Goal: Complete application form: Complete application form

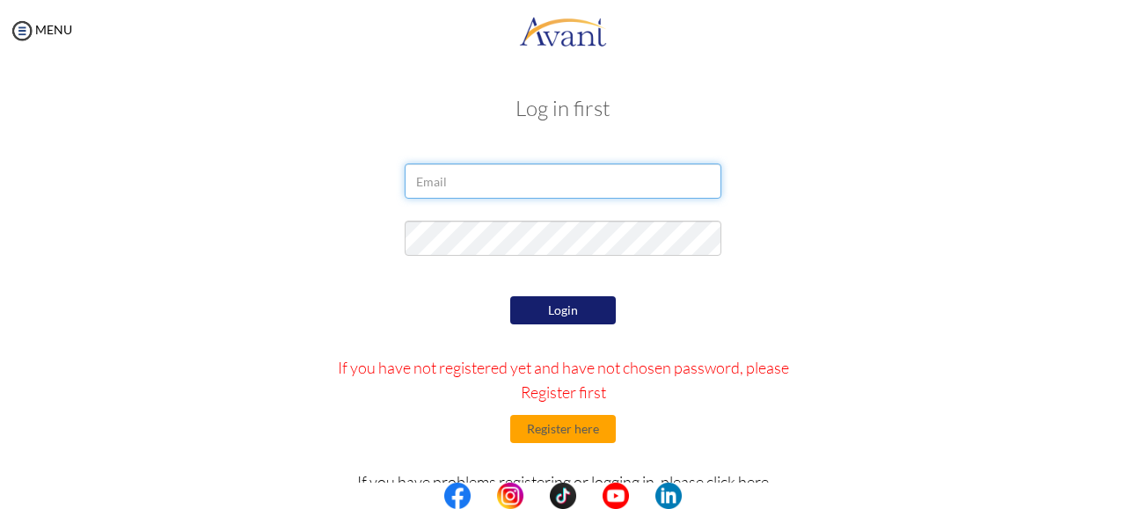
type input "[EMAIL_ADDRESS][DOMAIN_NAME]"
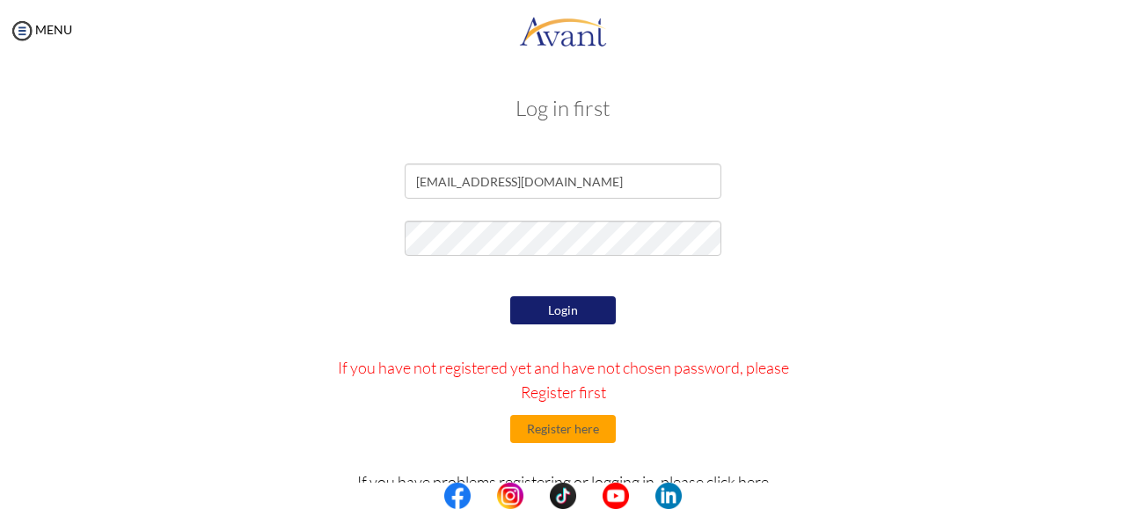
click at [514, 303] on button "Login" at bounding box center [563, 310] width 106 height 28
click at [558, 191] on input "[EMAIL_ADDRESS][DOMAIN_NAME]" at bounding box center [563, 181] width 317 height 35
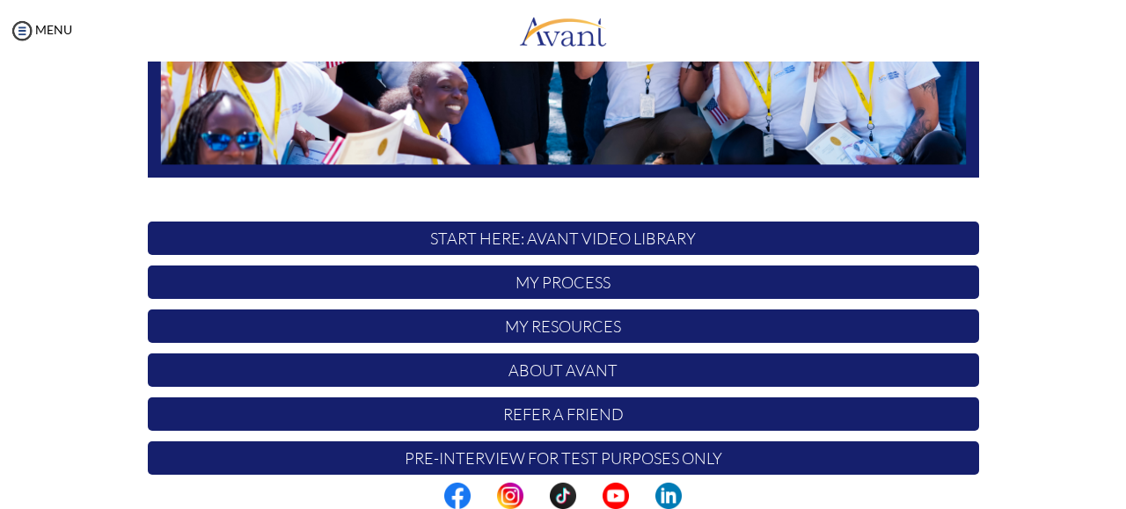
scroll to position [468, 0]
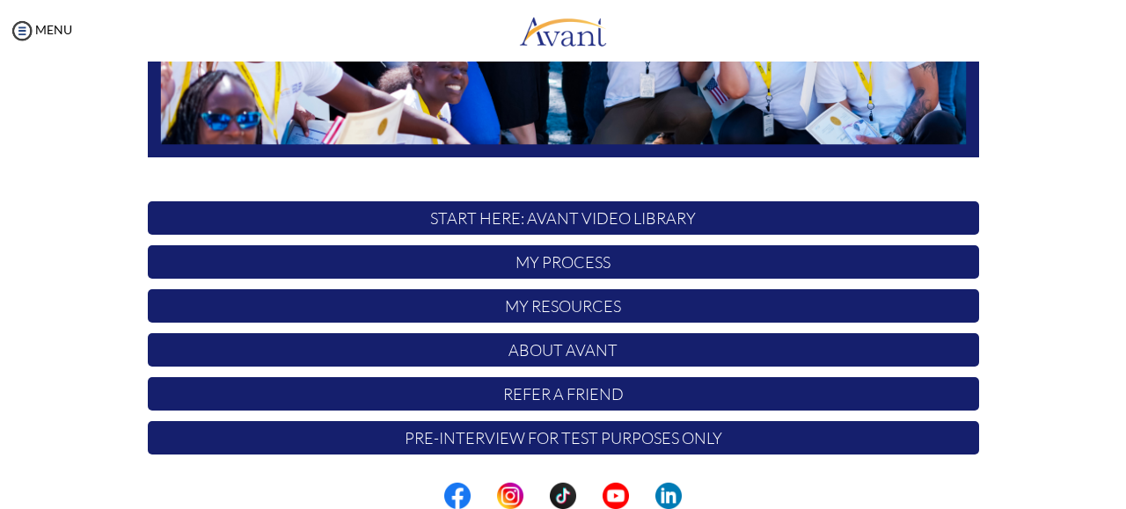
click at [659, 449] on p "Pre-Interview for test purposes only" at bounding box center [563, 437] width 831 height 33
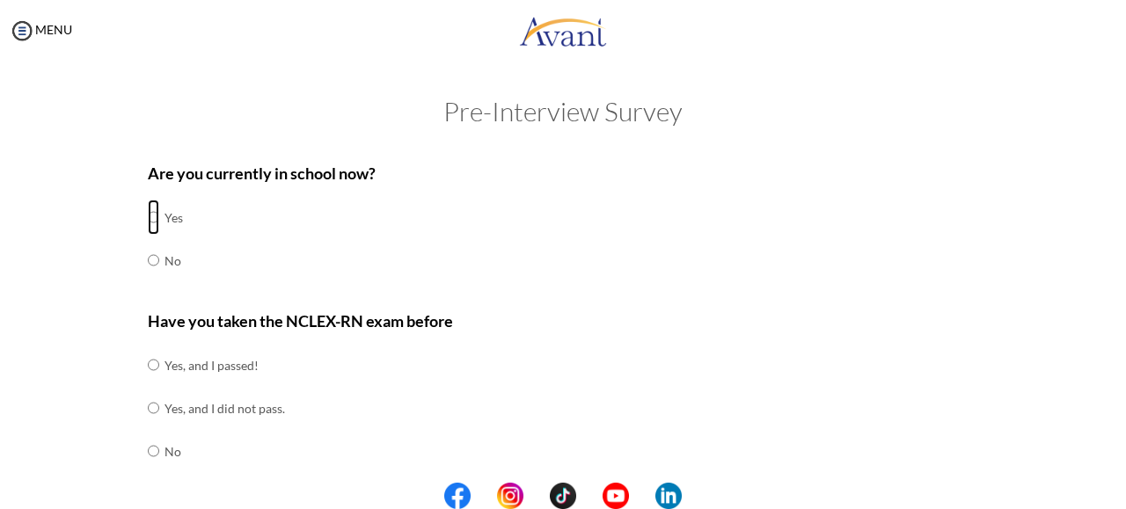
click at [148, 214] on input "radio" at bounding box center [153, 217] width 11 height 35
radio input "true"
click at [148, 453] on input "radio" at bounding box center [153, 451] width 11 height 35
radio input "true"
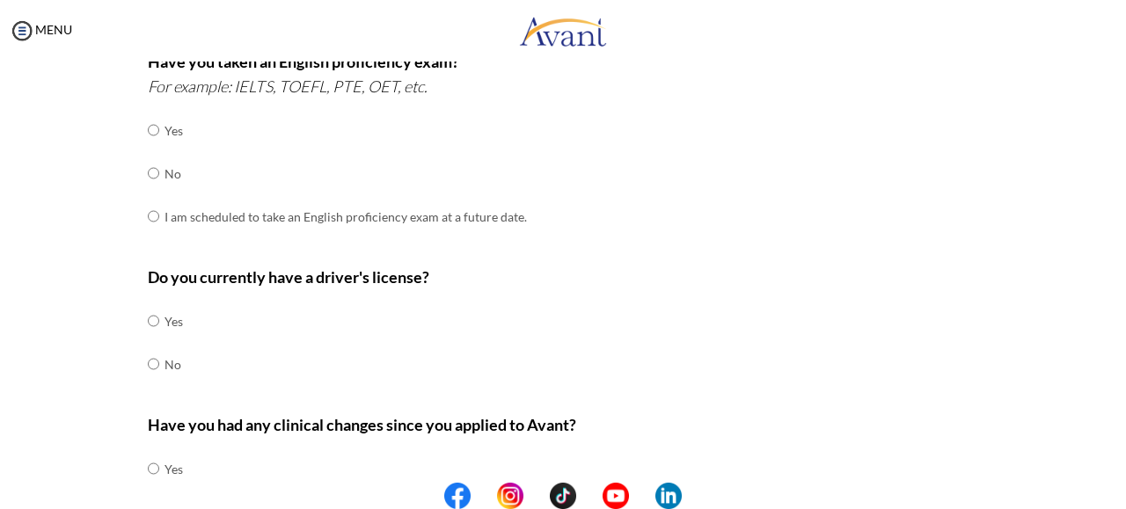
scroll to position [511, 0]
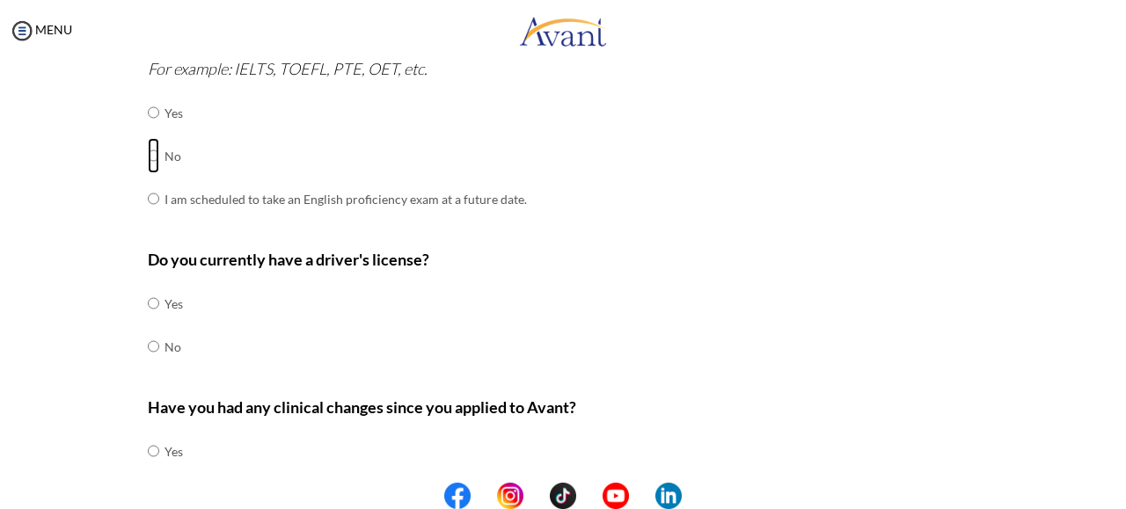
click at [148, 155] on input "radio" at bounding box center [153, 155] width 11 height 35
radio input "true"
click at [148, 297] on input "radio" at bounding box center [153, 303] width 11 height 35
radio input "true"
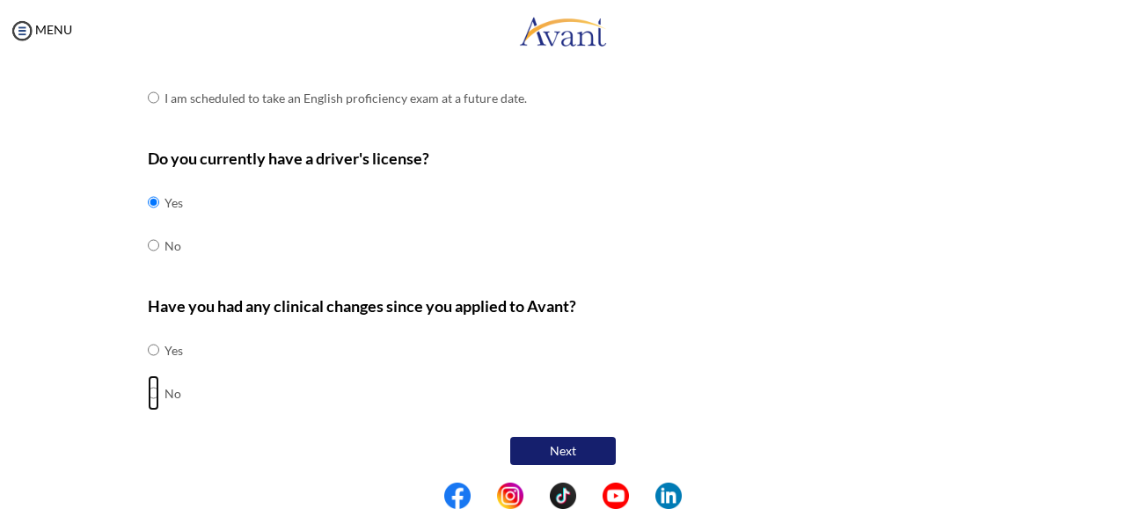
click at [148, 390] on input "radio" at bounding box center [153, 393] width 11 height 35
radio input "true"
click at [579, 448] on button "Next" at bounding box center [563, 451] width 106 height 28
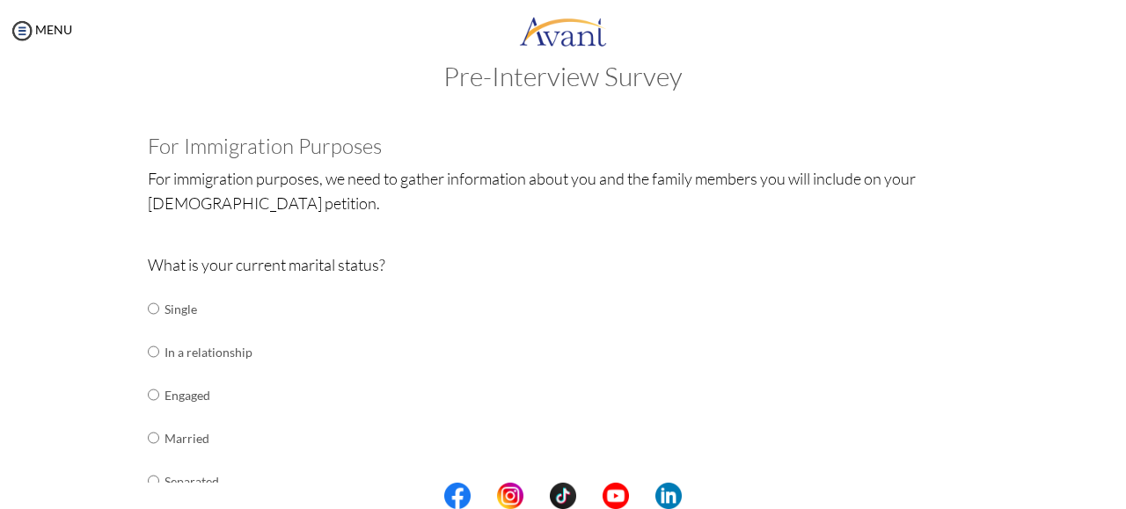
click at [159, 317] on td at bounding box center [161, 309] width 5 height 43
click at [148, 305] on input "radio" at bounding box center [153, 308] width 11 height 35
radio input "true"
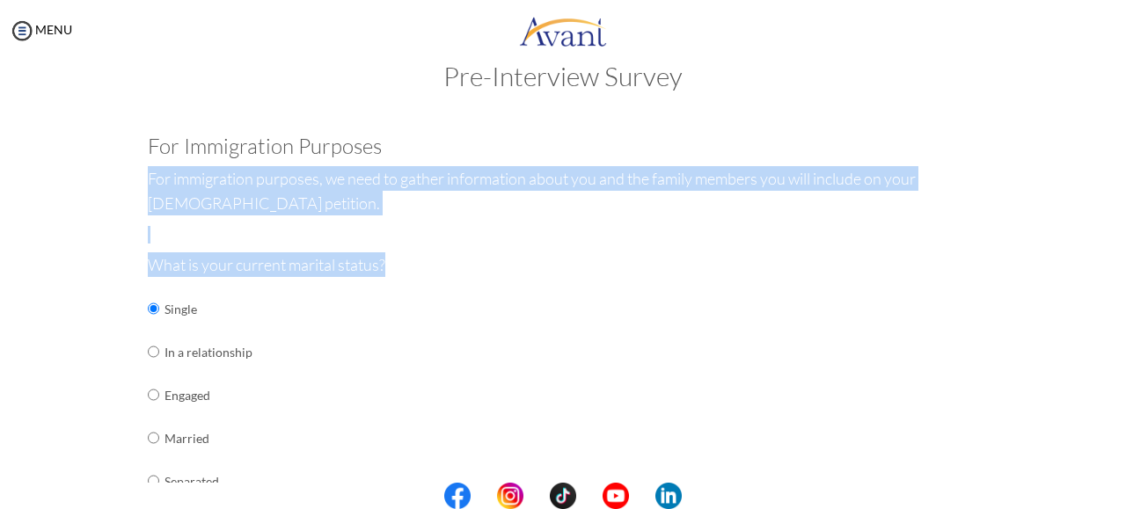
drag, startPoint x: 1110, startPoint y: 157, endPoint x: 1124, endPoint y: 296, distance: 138.8
click at [1124, 296] on div "My Status What is the next step? We would like you to watch the introductory vi…" at bounding box center [563, 316] width 1126 height 509
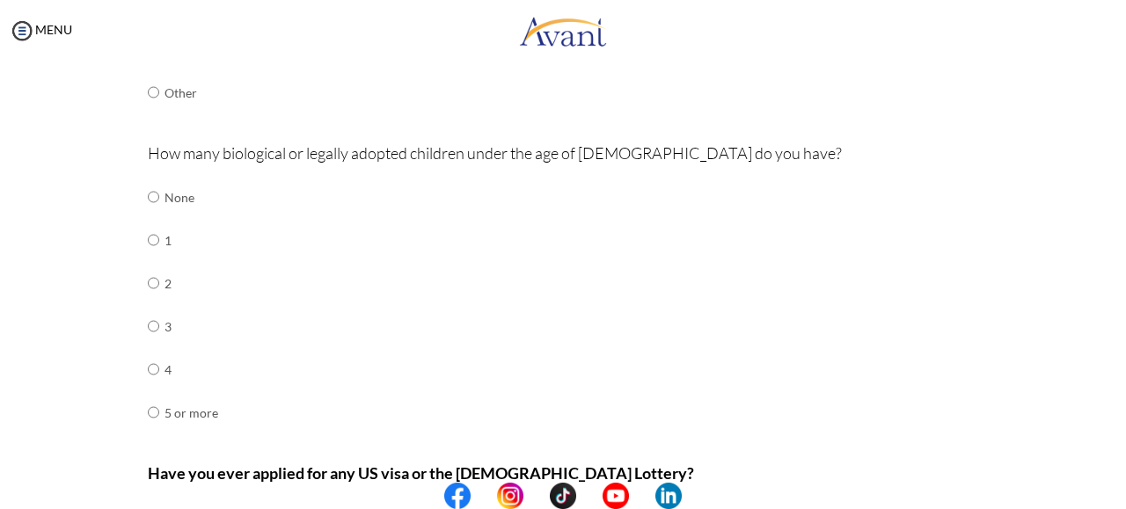
scroll to position [521, 0]
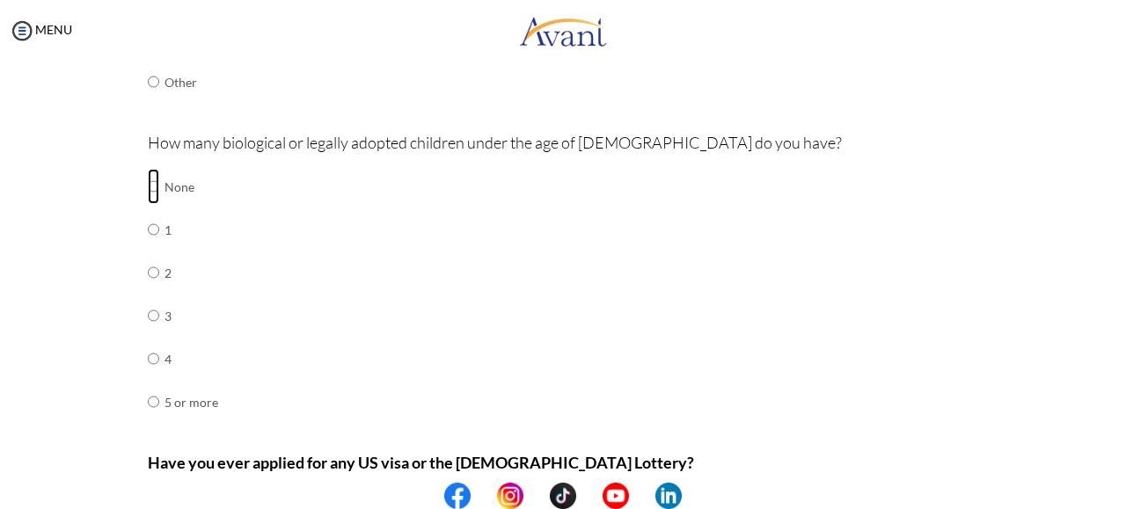
click at [148, 191] on input "radio" at bounding box center [153, 186] width 11 height 35
radio input "true"
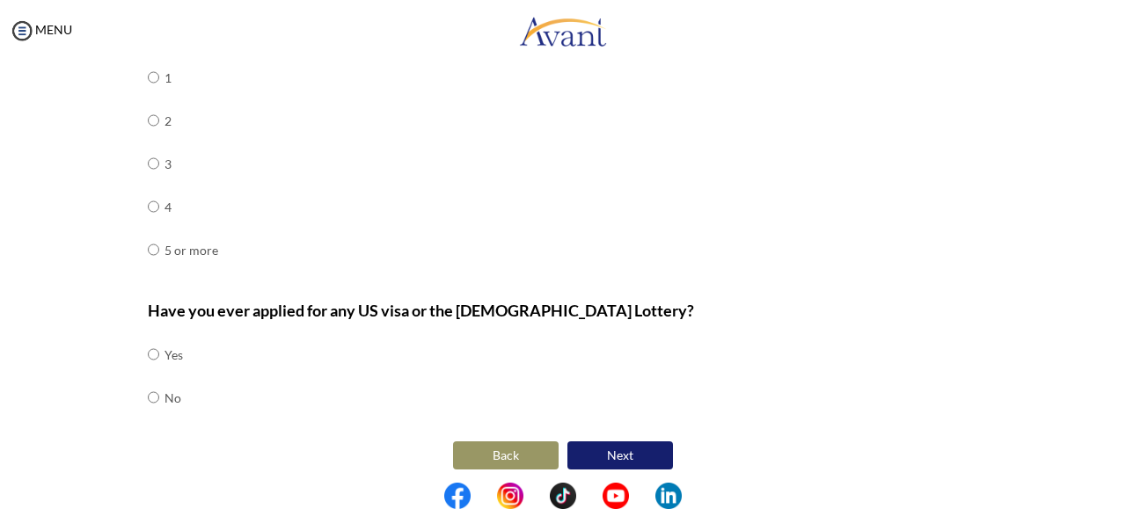
scroll to position [677, 0]
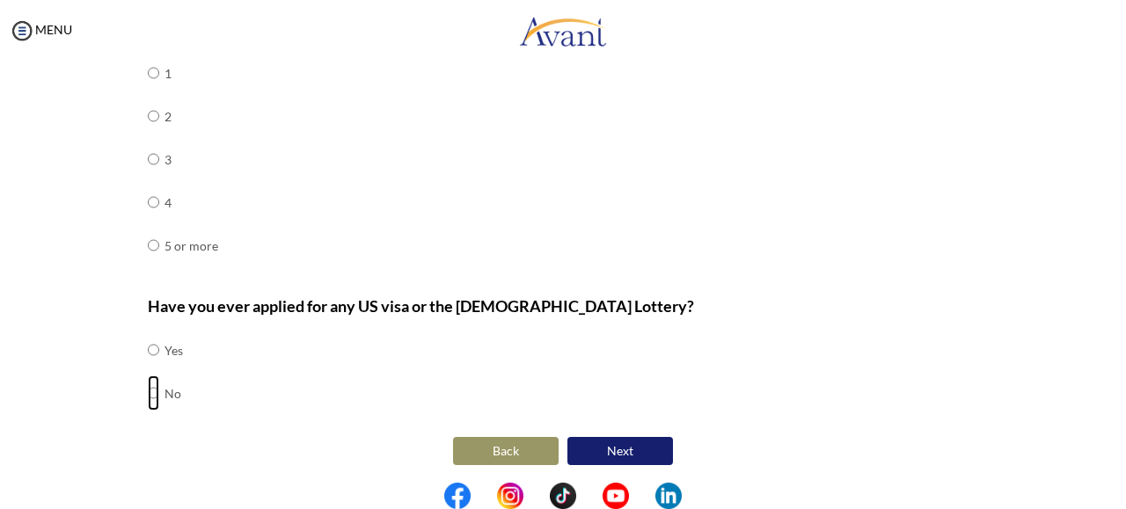
click at [148, 390] on input "radio" at bounding box center [153, 393] width 11 height 35
radio input "true"
click at [638, 445] on button "Next" at bounding box center [620, 451] width 106 height 28
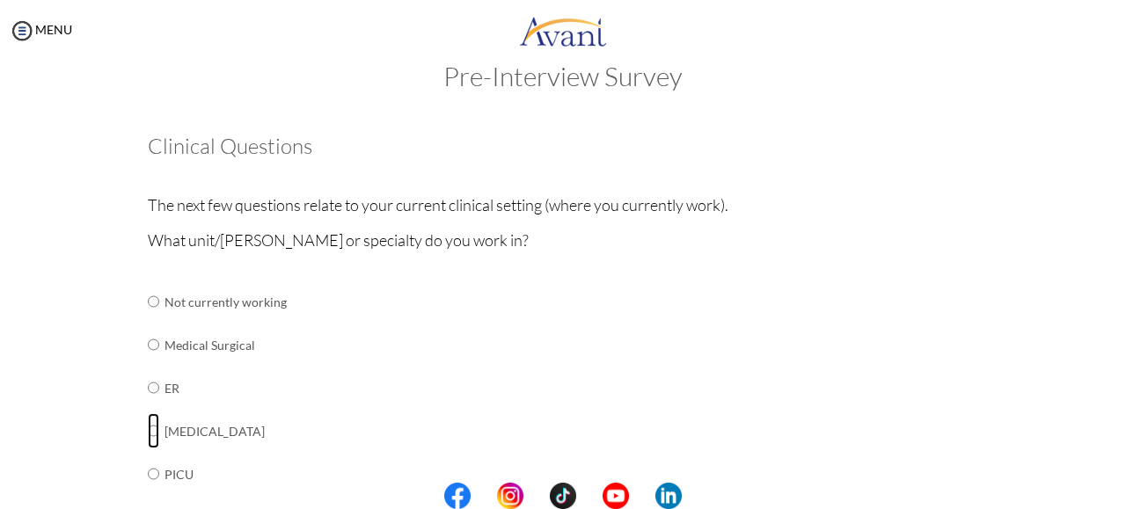
click at [148, 425] on input "radio" at bounding box center [153, 430] width 11 height 35
radio input "true"
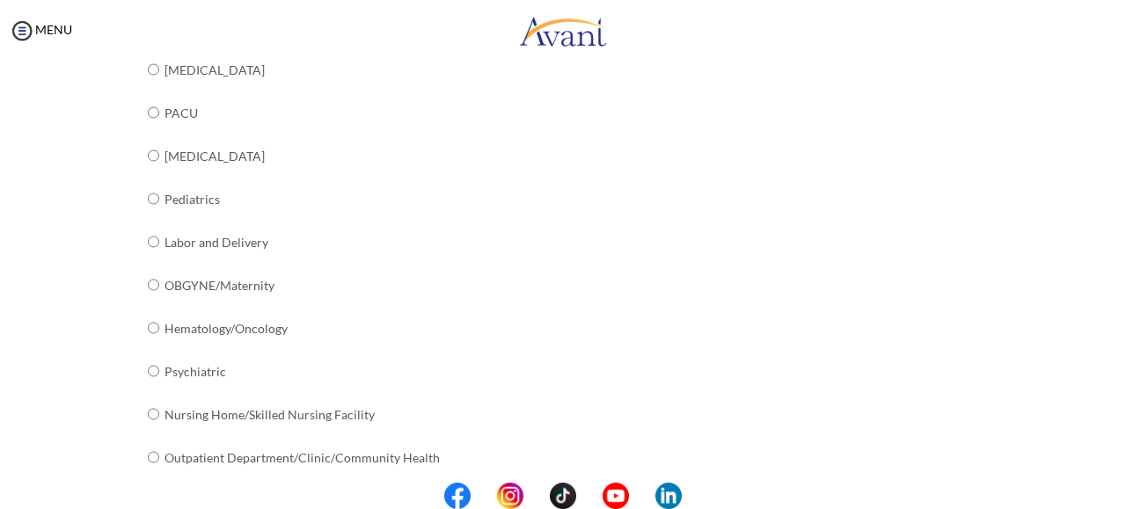
scroll to position [761, 0]
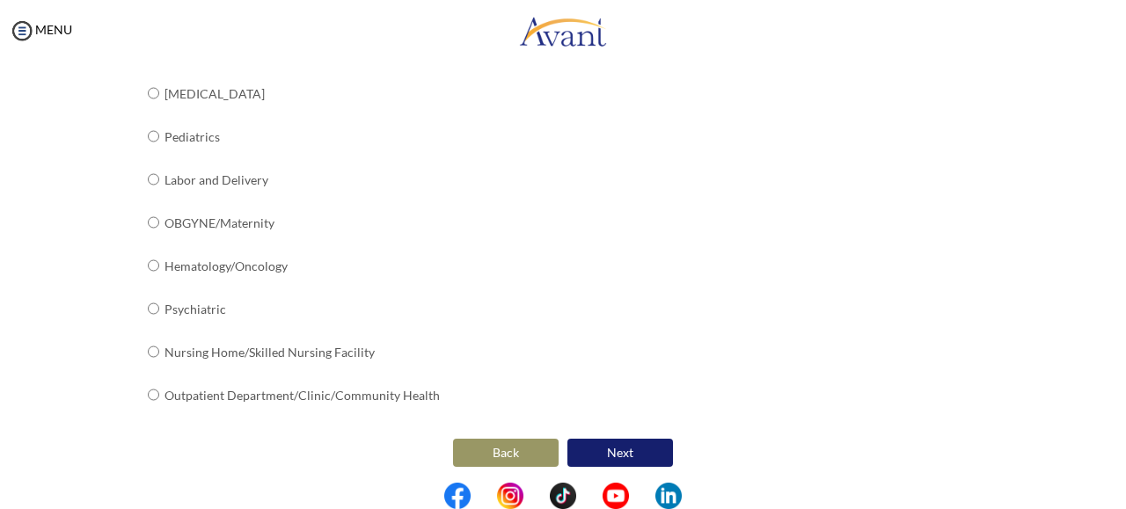
click at [609, 445] on button "Next" at bounding box center [620, 453] width 106 height 28
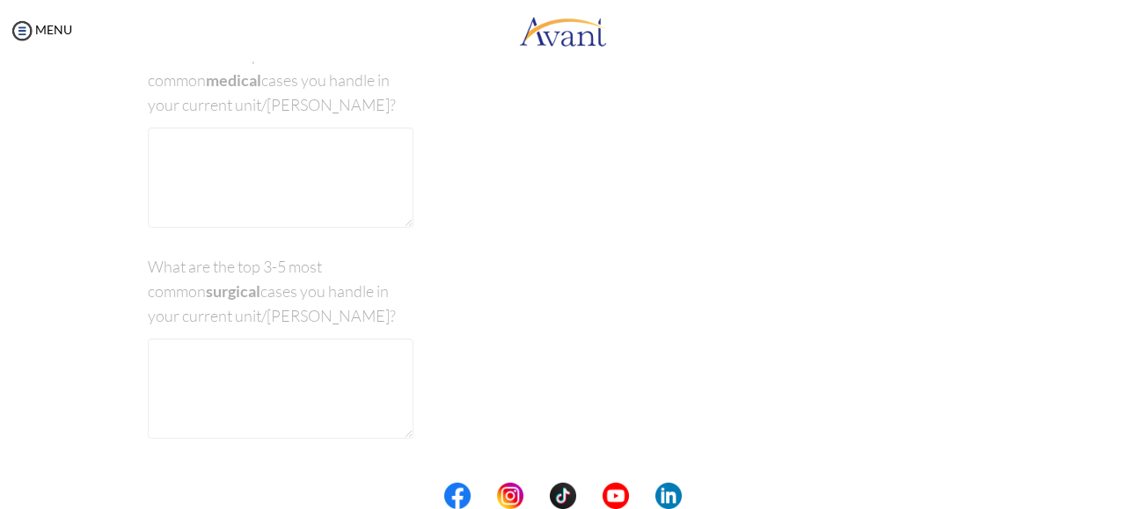
scroll to position [35, 0]
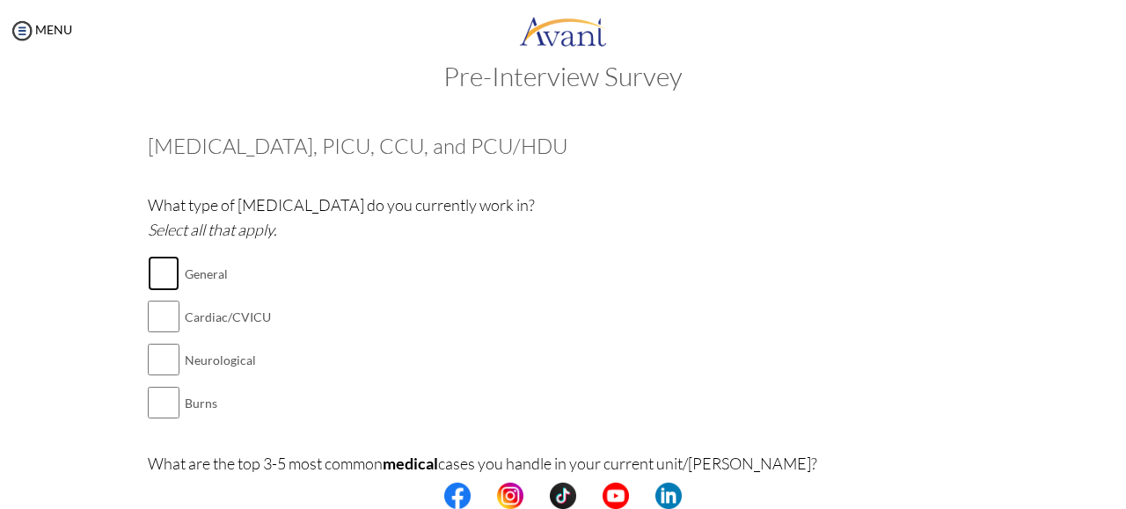
click at [164, 279] on input "checkbox" at bounding box center [164, 273] width 32 height 35
checkbox input "true"
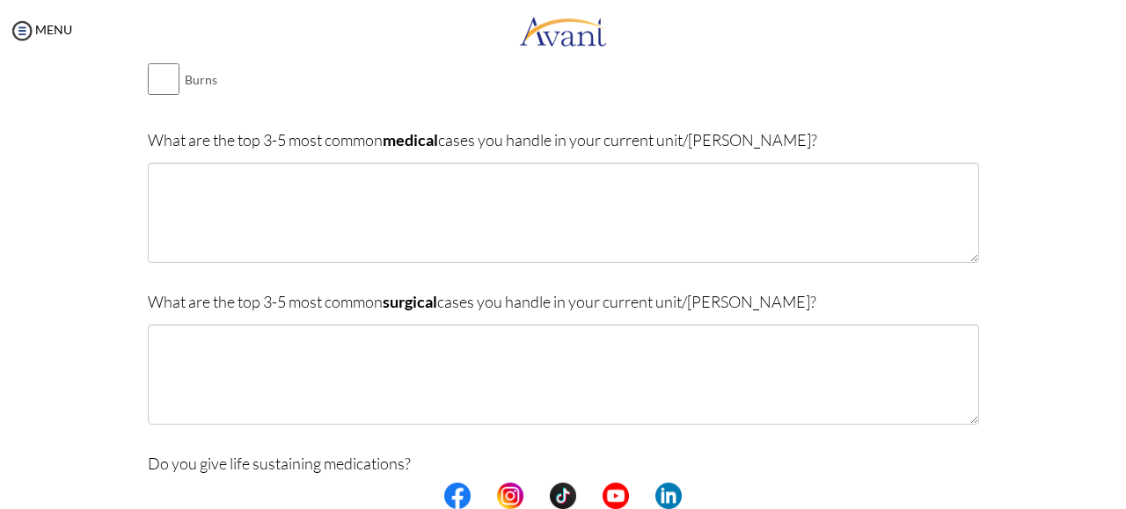
scroll to position [356, 0]
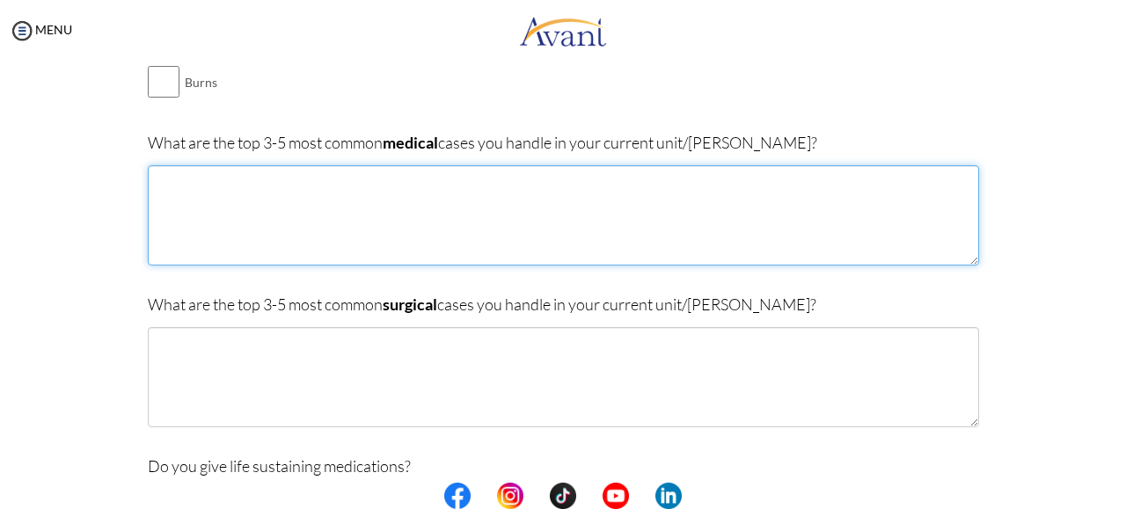
click at [707, 223] on textarea at bounding box center [563, 215] width 831 height 100
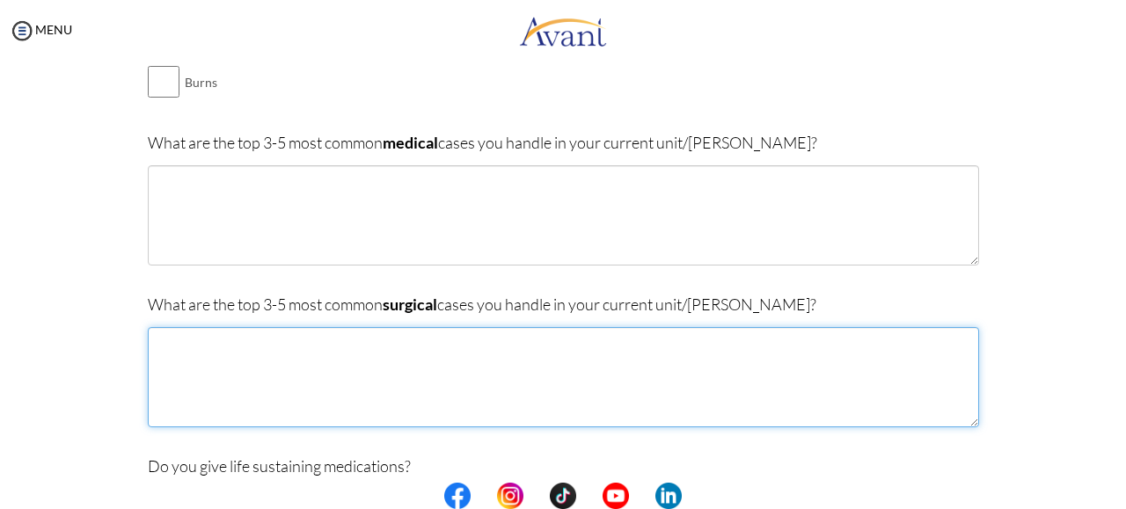
click at [544, 376] on textarea at bounding box center [563, 377] width 831 height 100
type textarea "peritonitis Stroke thoracotomy"
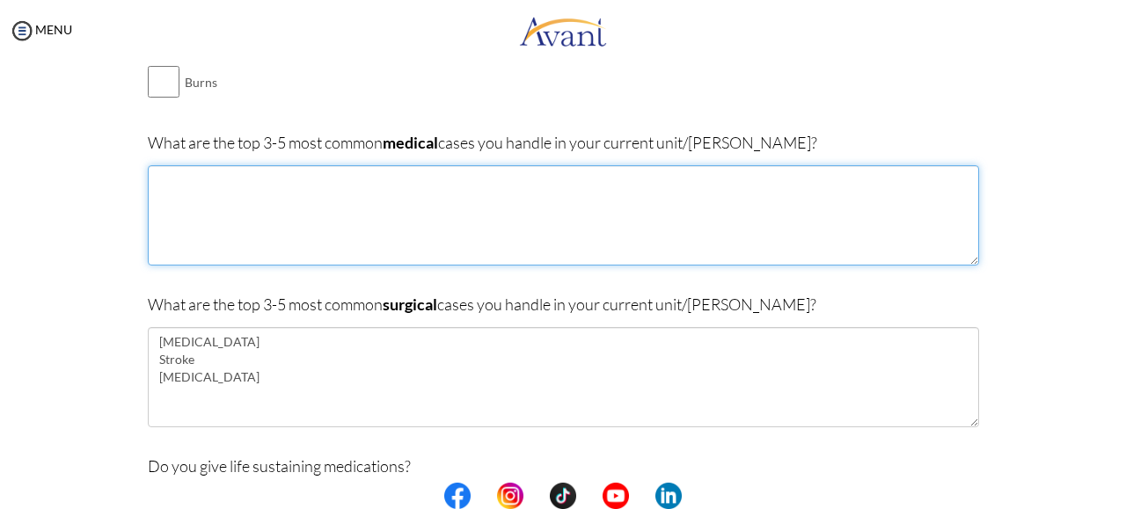
click at [278, 231] on textarea at bounding box center [563, 215] width 831 height 100
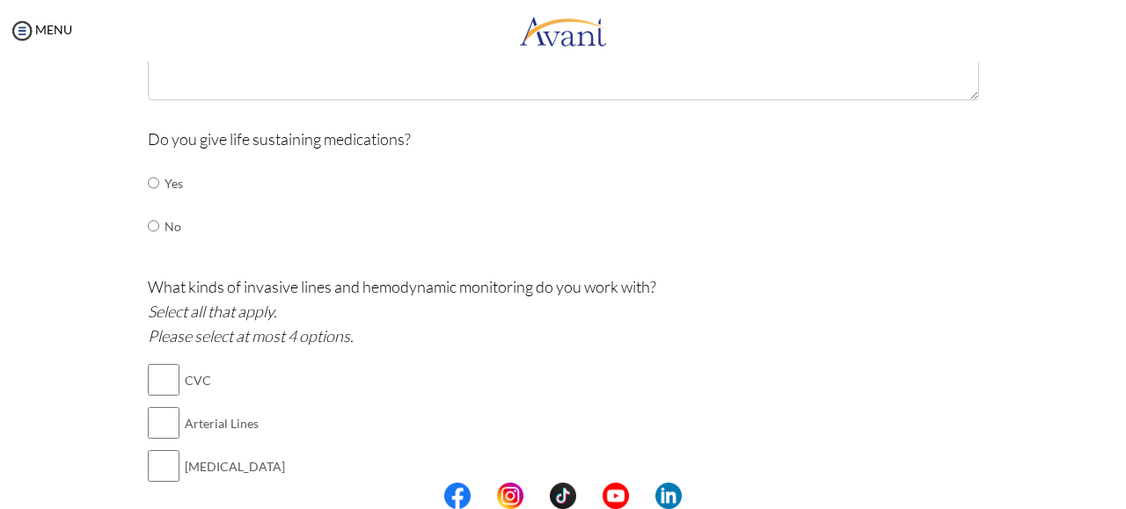
scroll to position [693, 0]
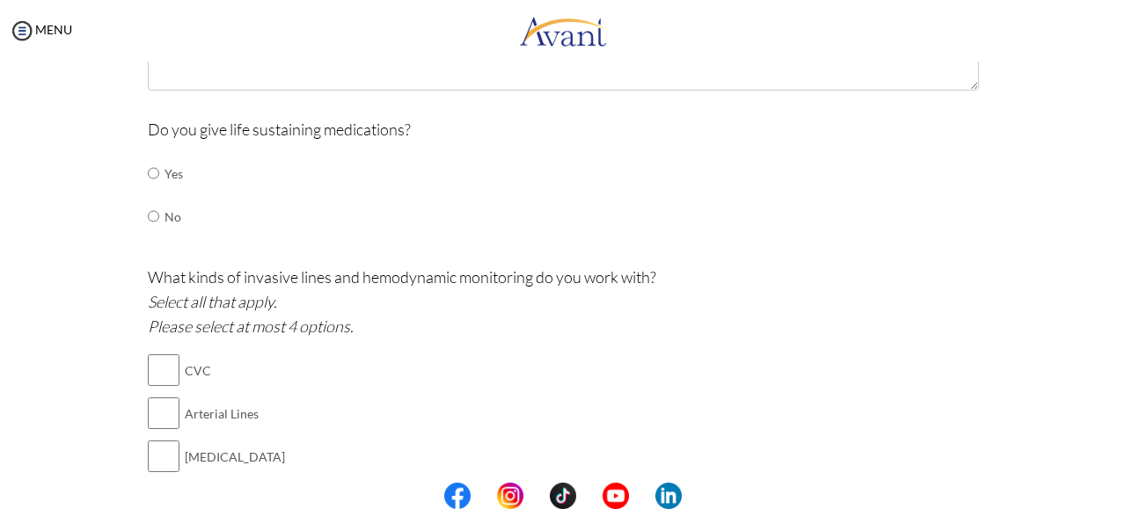
type textarea "asthma pneumonia"
click at [148, 171] on input "radio" at bounding box center [153, 173] width 11 height 35
radio input "true"
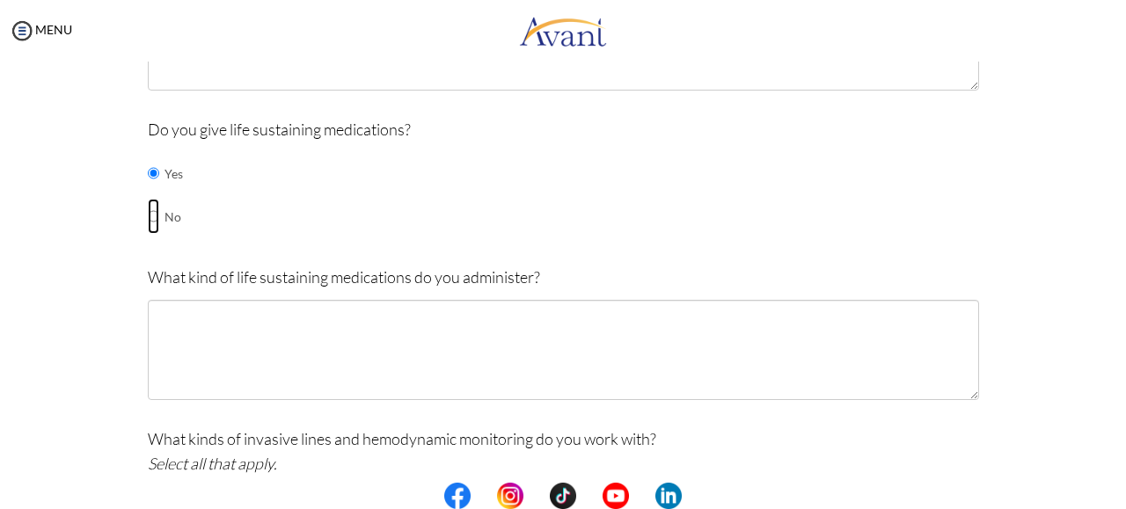
click at [148, 213] on input "radio" at bounding box center [153, 216] width 11 height 35
radio input "true"
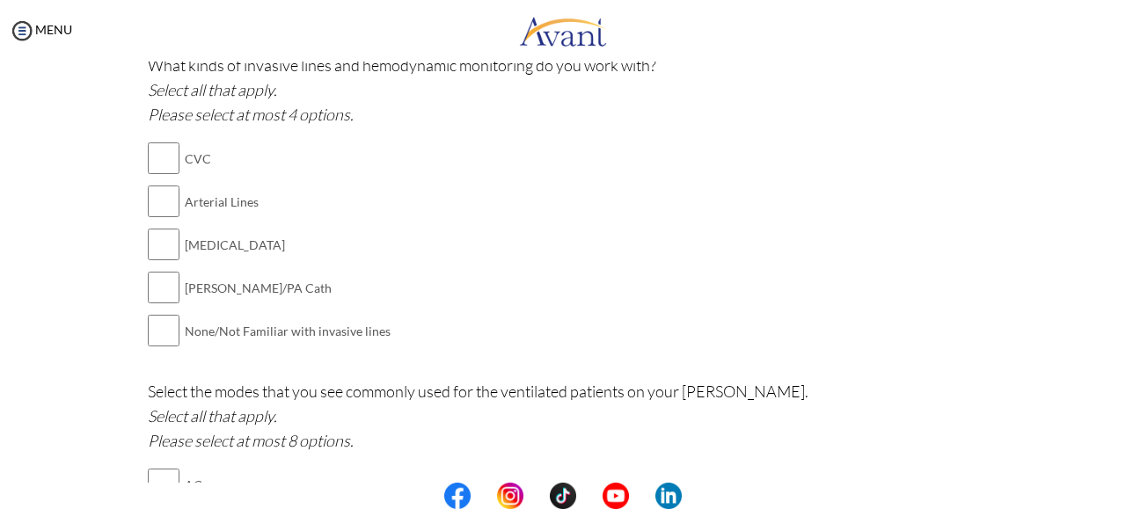
scroll to position [911, 0]
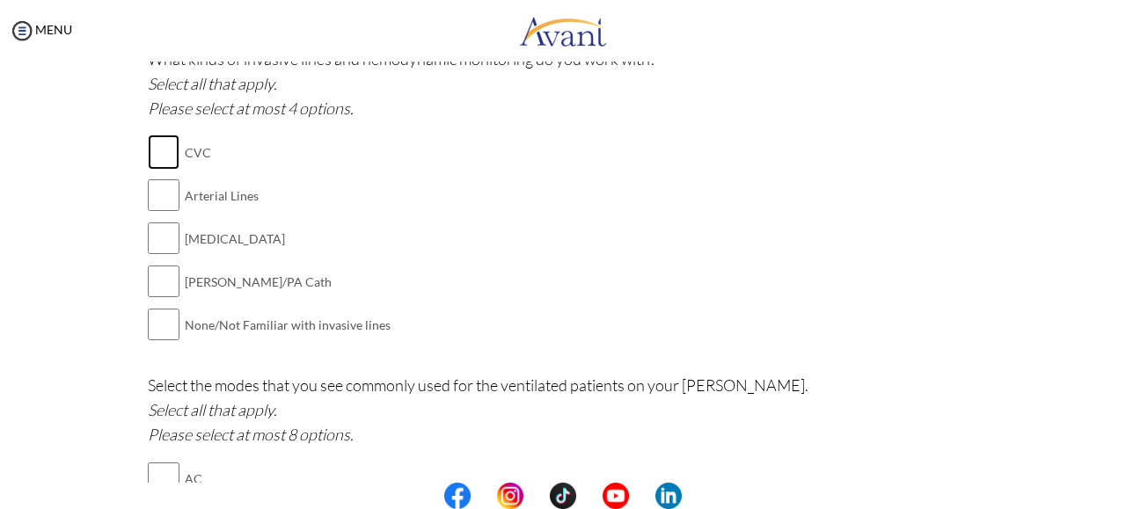
click at [156, 156] on input "checkbox" at bounding box center [164, 152] width 32 height 35
checkbox input "true"
click at [156, 186] on input "checkbox" at bounding box center [164, 195] width 32 height 35
checkbox input "true"
click at [158, 243] on input "checkbox" at bounding box center [164, 238] width 32 height 35
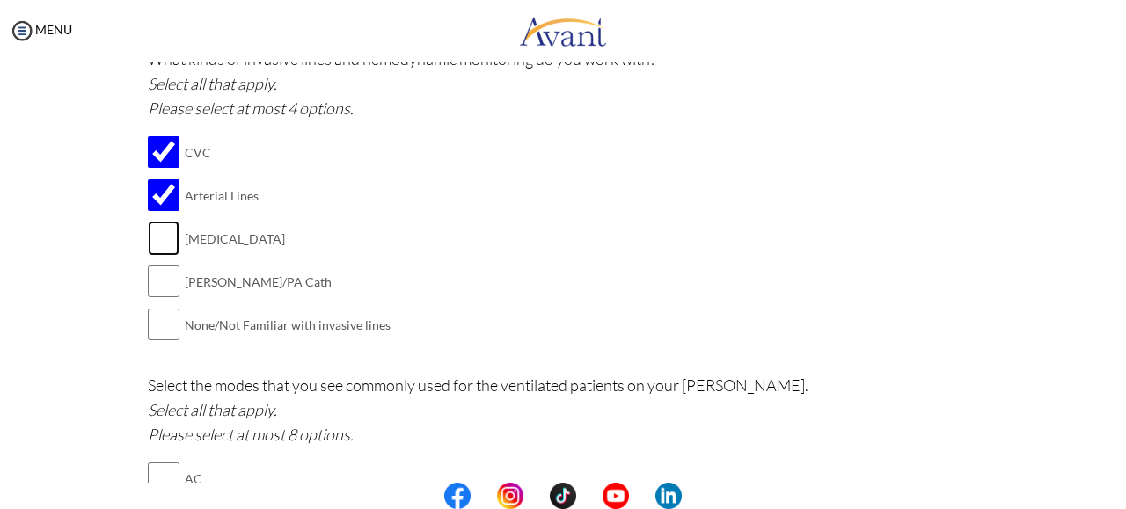
checkbox input "true"
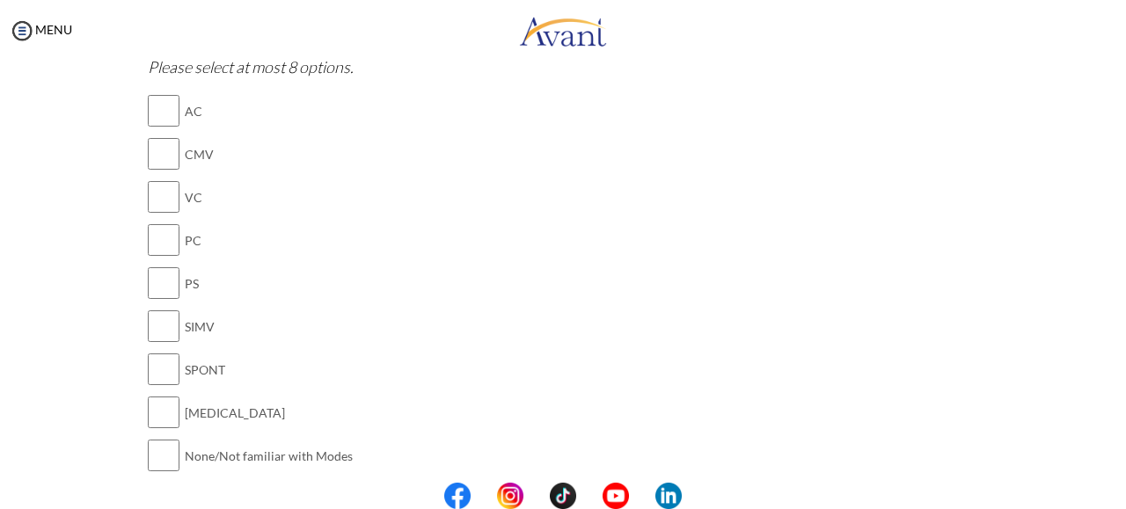
scroll to position [1275, 0]
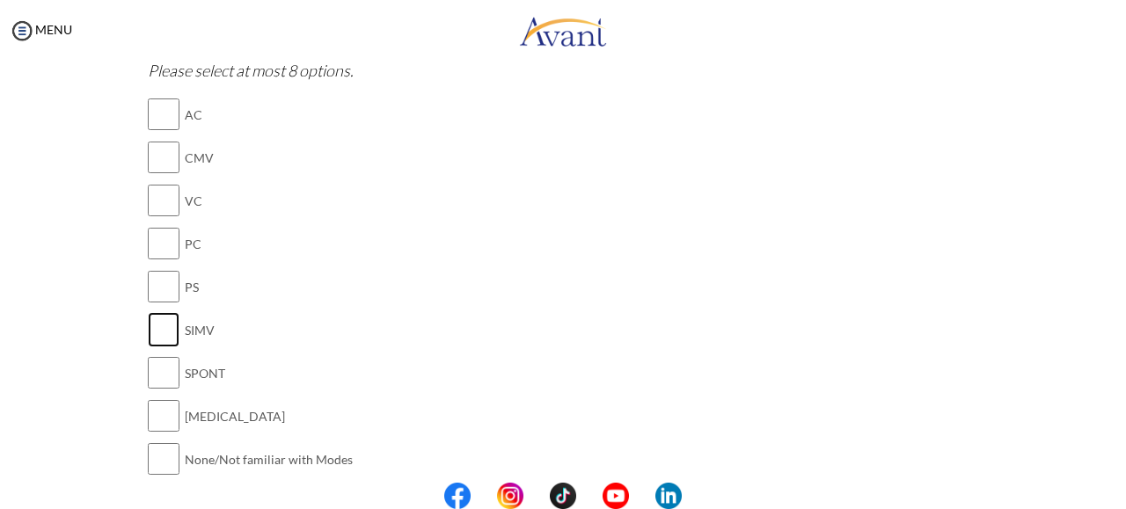
click at [157, 323] on input "checkbox" at bounding box center [164, 329] width 32 height 35
checkbox input "true"
click at [160, 376] on input "checkbox" at bounding box center [164, 372] width 32 height 35
checkbox input "true"
click at [167, 197] on input "checkbox" at bounding box center [164, 200] width 32 height 35
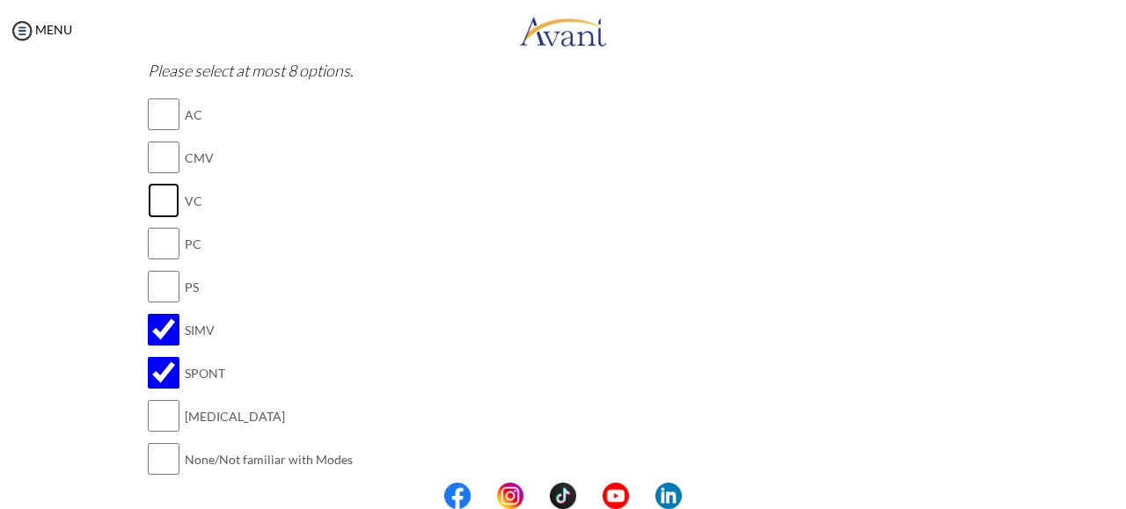
checkbox input "true"
click at [162, 241] on input "checkbox" at bounding box center [164, 243] width 32 height 35
checkbox input "true"
click at [163, 108] on input "checkbox" at bounding box center [164, 114] width 32 height 35
checkbox input "true"
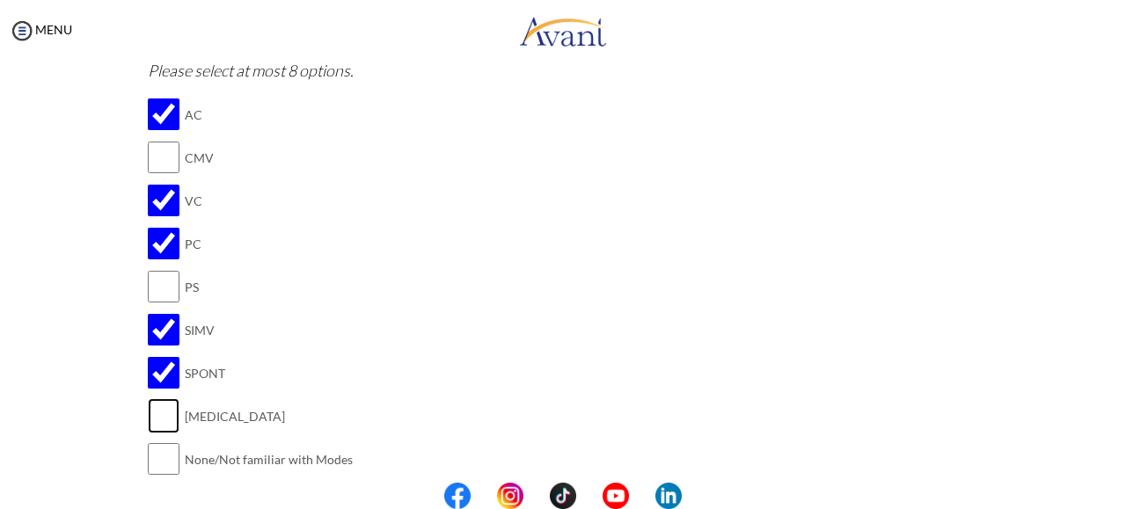
click at [155, 416] on input "checkbox" at bounding box center [164, 415] width 32 height 35
checkbox input "true"
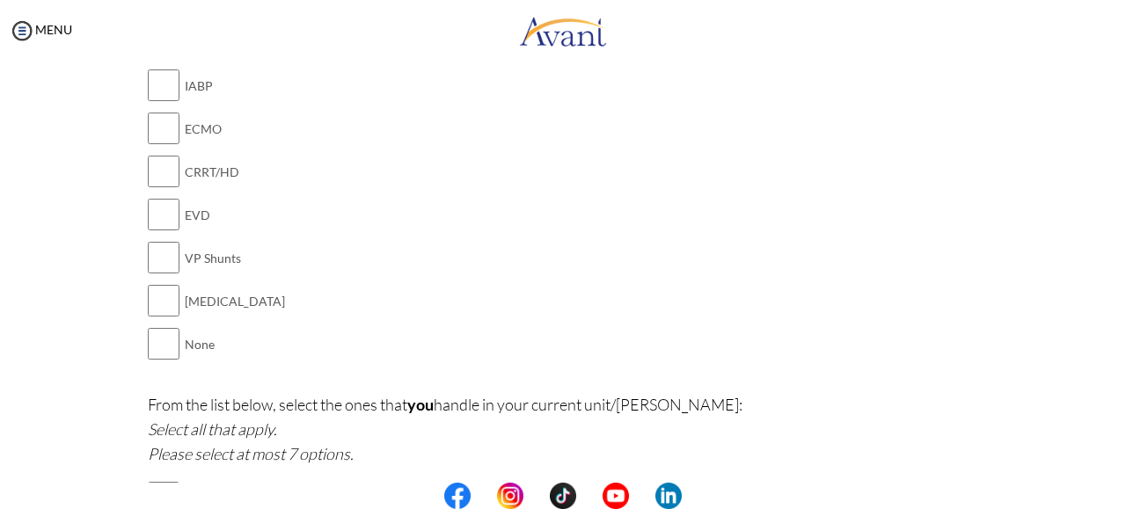
scroll to position [1806, 0]
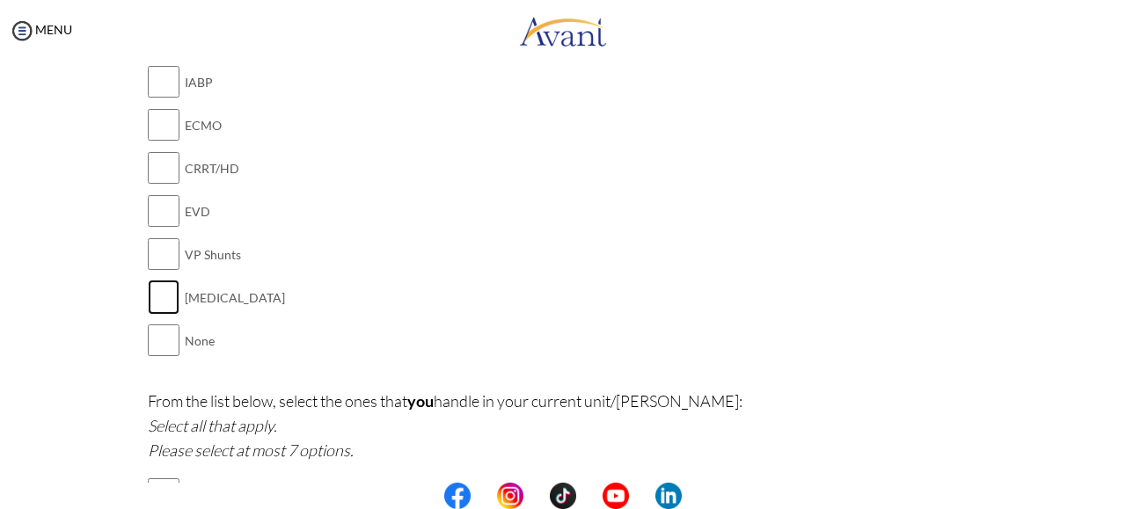
click at [159, 291] on input "checkbox" at bounding box center [164, 297] width 32 height 35
checkbox input "true"
click at [158, 254] on input "checkbox" at bounding box center [164, 254] width 32 height 35
checkbox input "true"
click at [159, 206] on input "checkbox" at bounding box center [164, 210] width 32 height 35
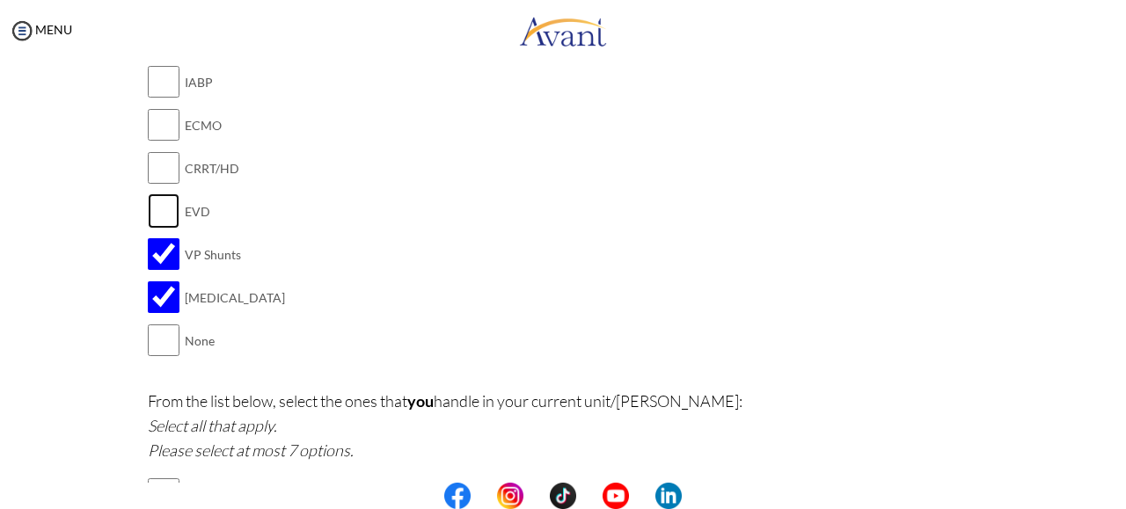
checkbox input "true"
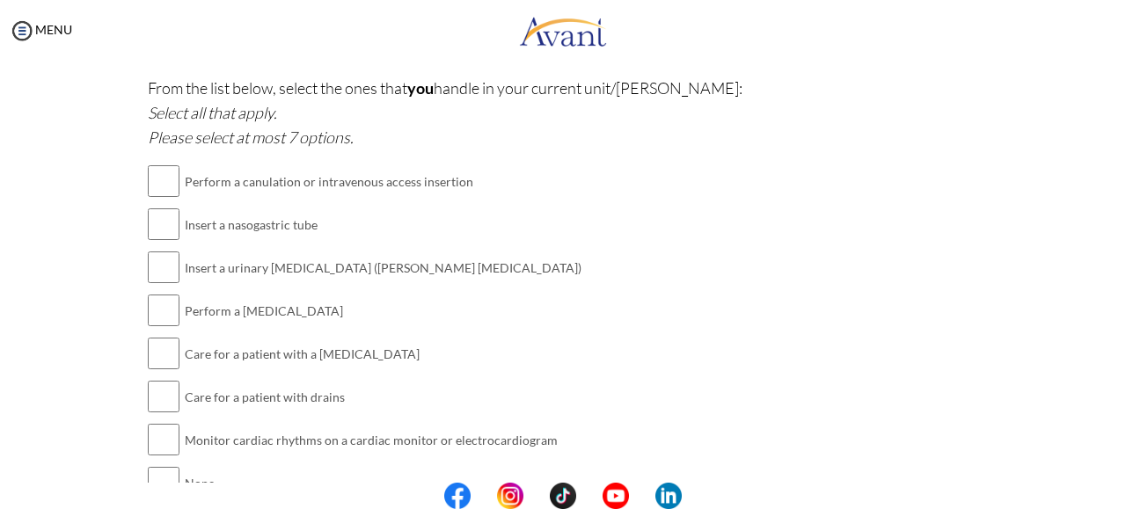
scroll to position [2116, 0]
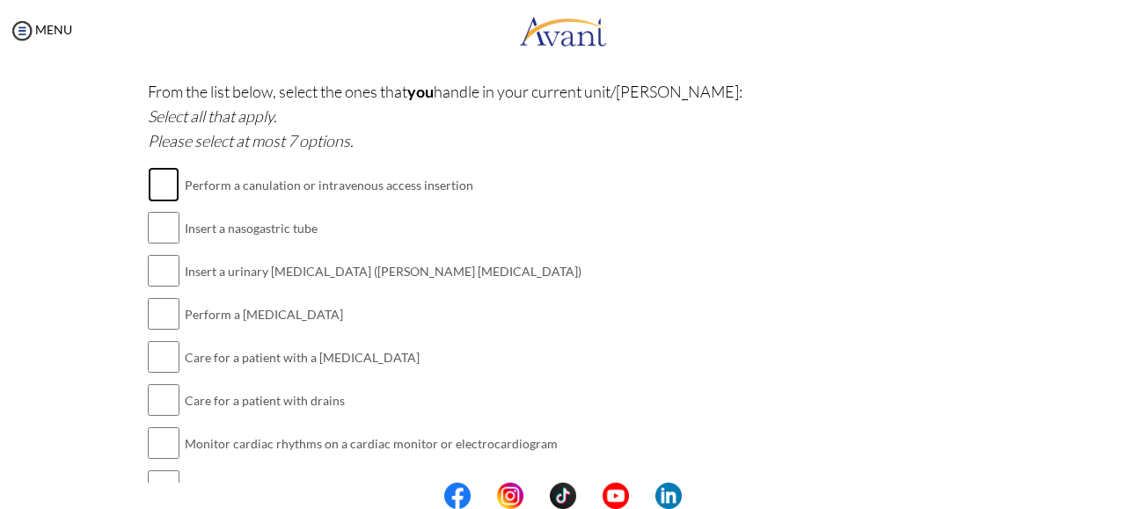
click at [165, 173] on input "checkbox" at bounding box center [164, 184] width 32 height 35
checkbox input "true"
click at [157, 211] on input "checkbox" at bounding box center [164, 227] width 32 height 35
checkbox input "true"
click at [155, 266] on input "checkbox" at bounding box center [164, 270] width 32 height 35
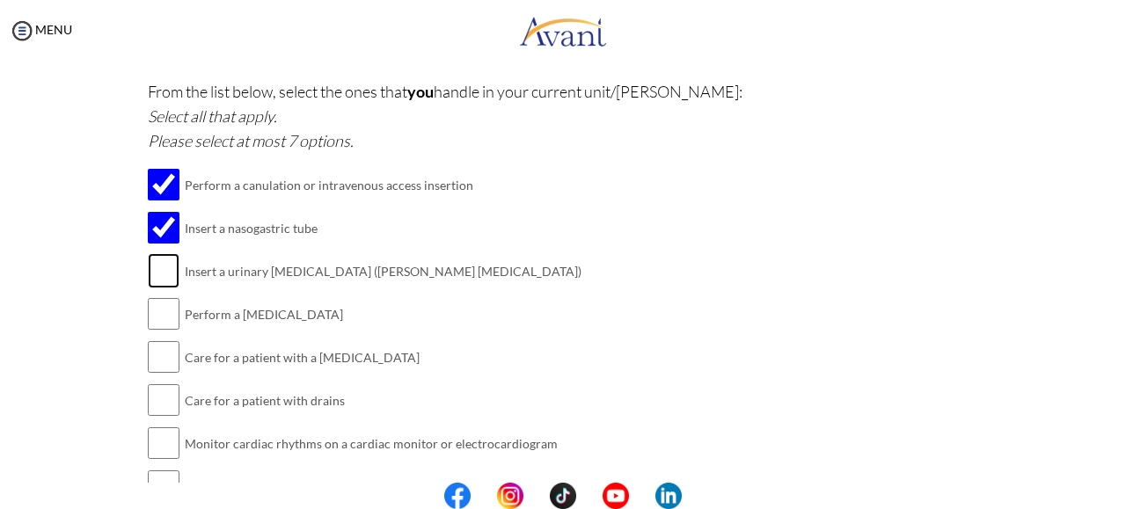
checkbox input "true"
click at [155, 303] on input "checkbox" at bounding box center [164, 313] width 32 height 35
checkbox input "true"
click at [160, 358] on input "checkbox" at bounding box center [164, 356] width 32 height 35
checkbox input "true"
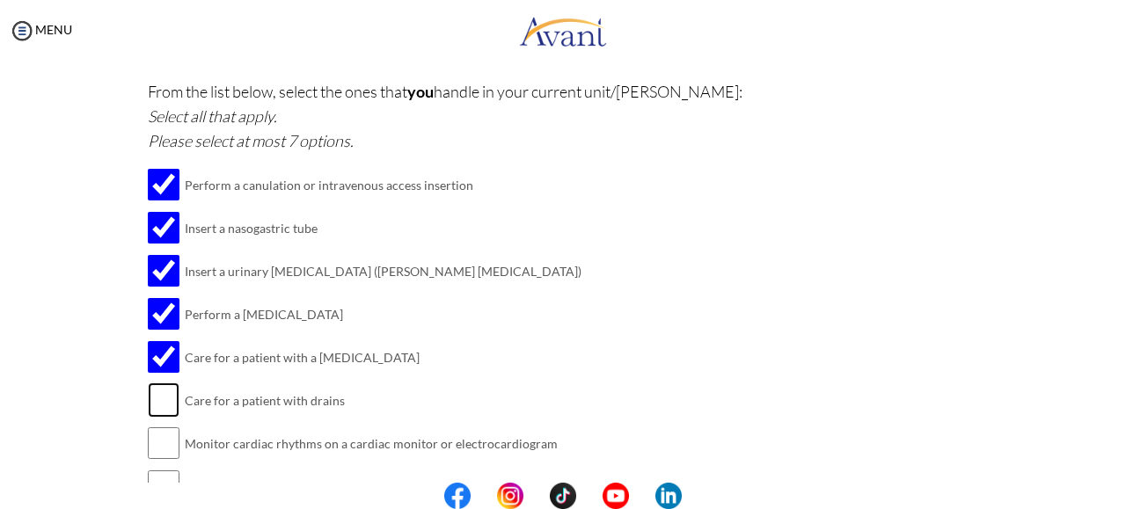
click at [162, 401] on input "checkbox" at bounding box center [164, 400] width 32 height 35
checkbox input "true"
click at [164, 441] on input "checkbox" at bounding box center [164, 443] width 32 height 35
checkbox input "true"
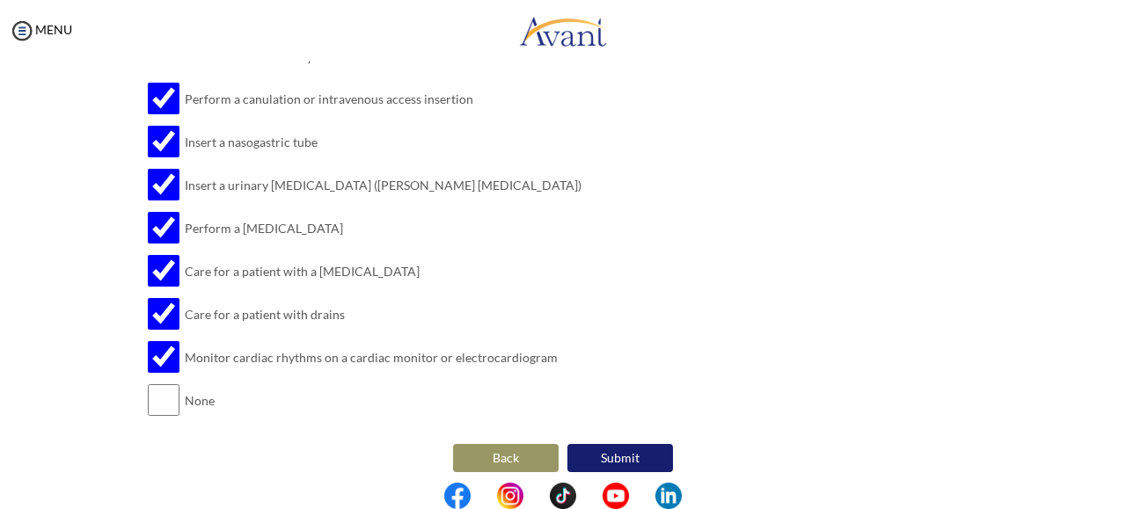
click at [613, 449] on button "Submit" at bounding box center [620, 458] width 106 height 28
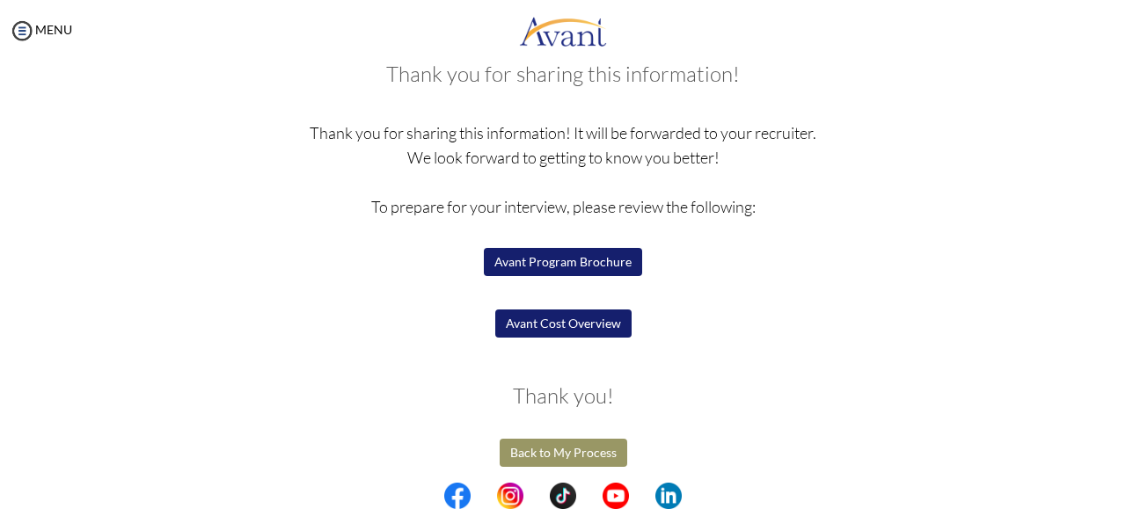
scroll to position [113, 0]
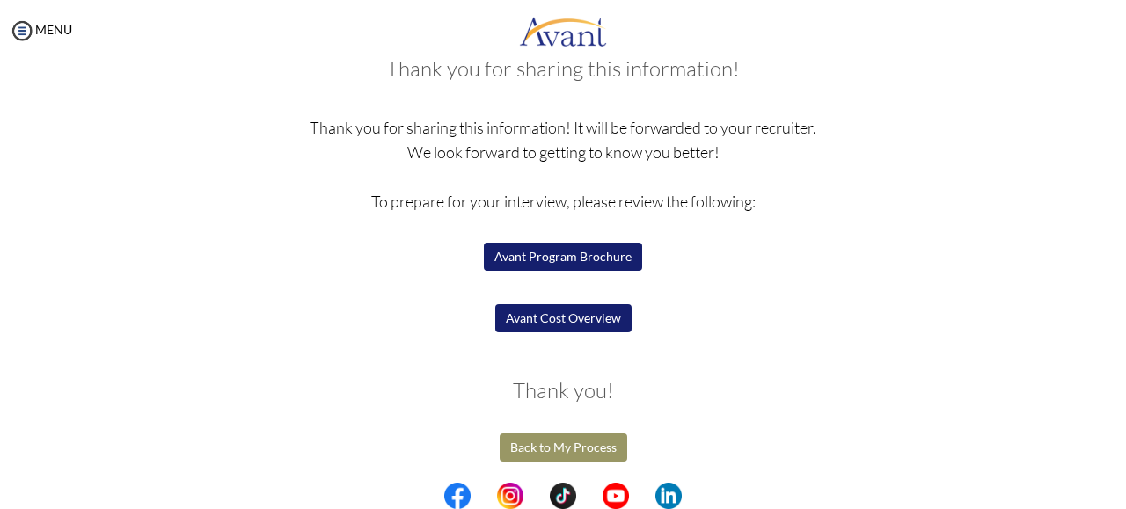
drag, startPoint x: 586, startPoint y: 325, endPoint x: 534, endPoint y: 317, distance: 52.4
click at [534, 317] on button "Avant Cost Overview" at bounding box center [563, 318] width 136 height 28
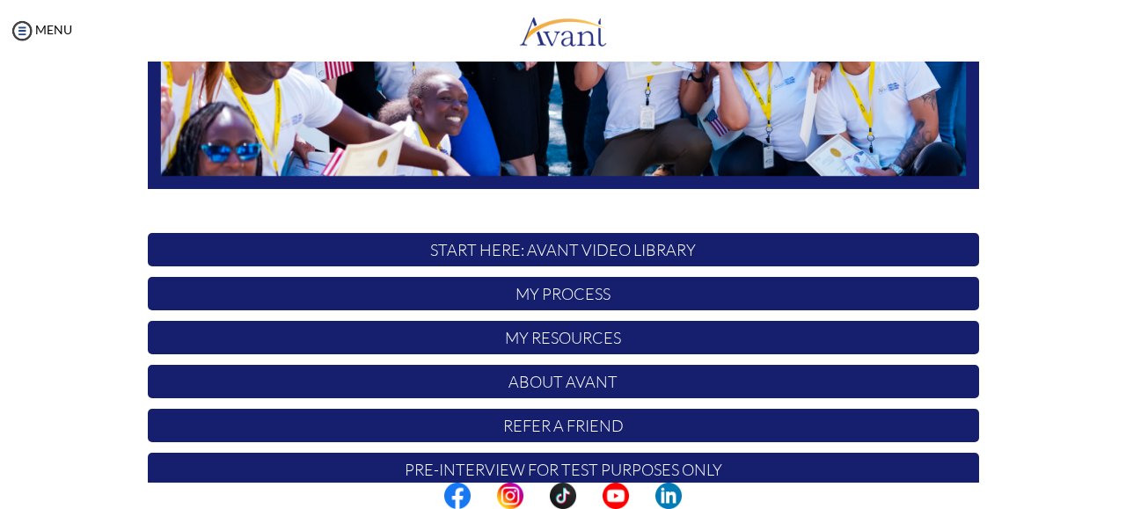
scroll to position [468, 0]
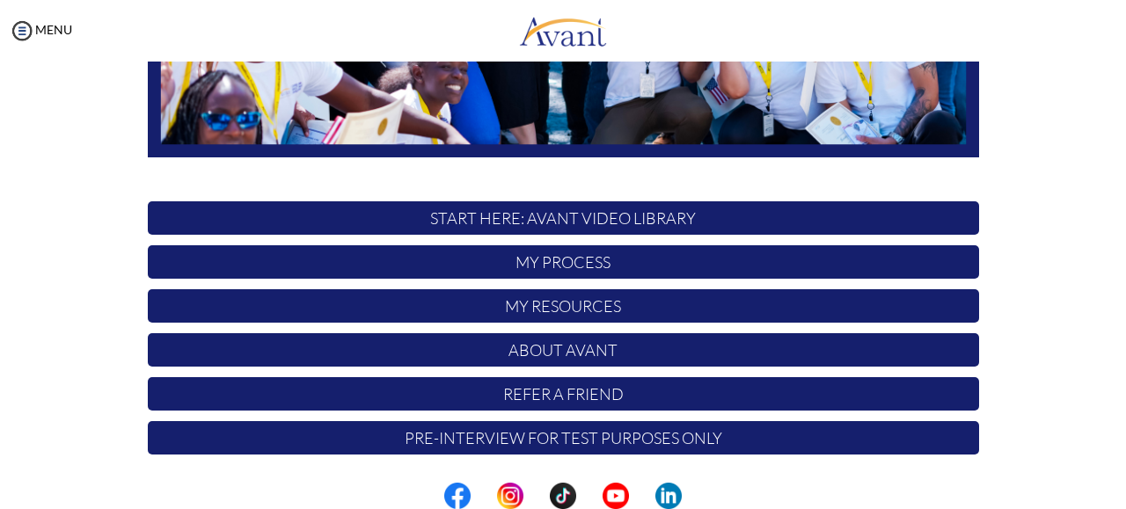
click at [635, 443] on p "Pre-Interview for test purposes only" at bounding box center [563, 437] width 831 height 33
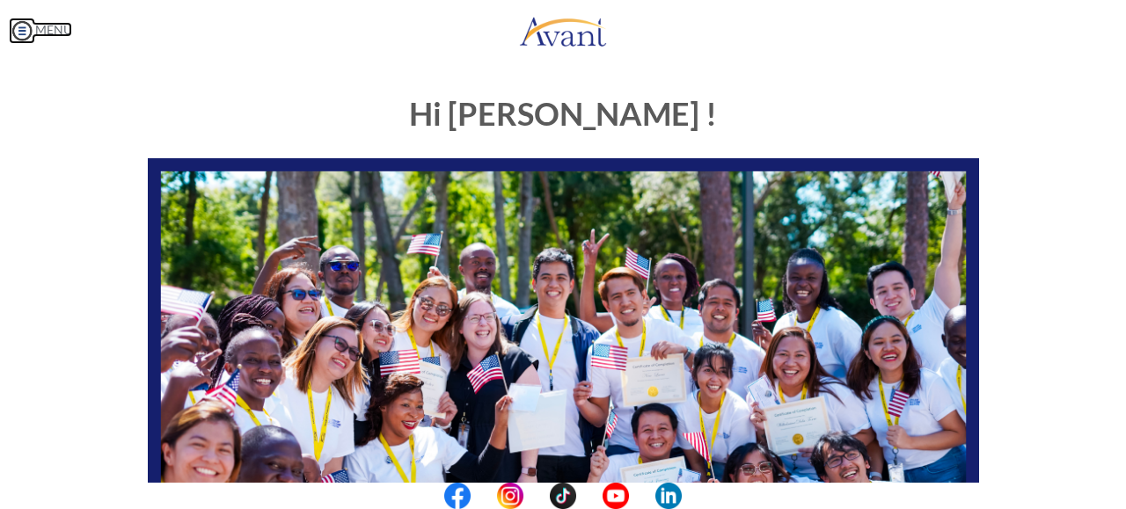
click at [20, 26] on img at bounding box center [22, 31] width 26 height 26
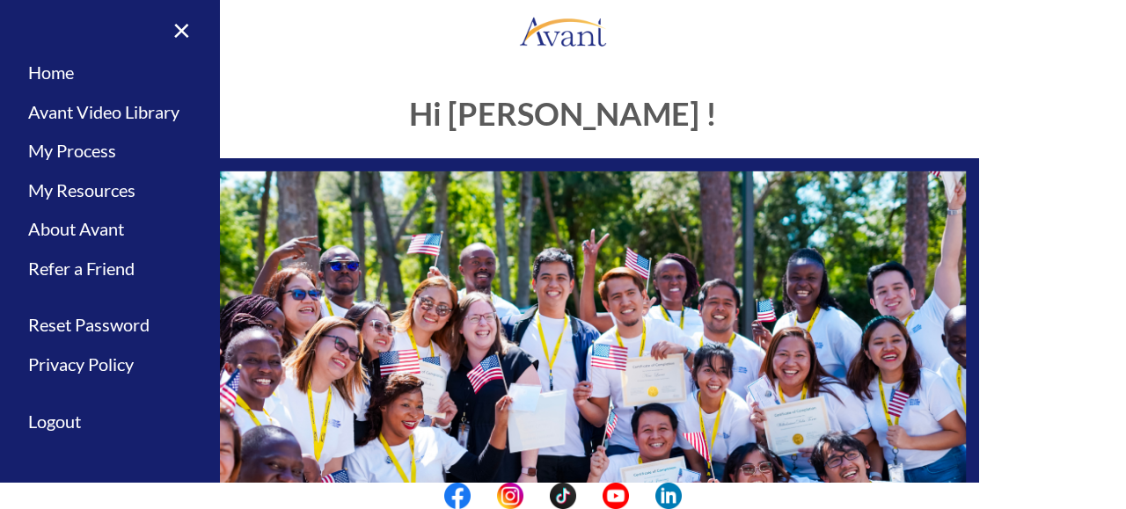
scroll to position [5, 0]
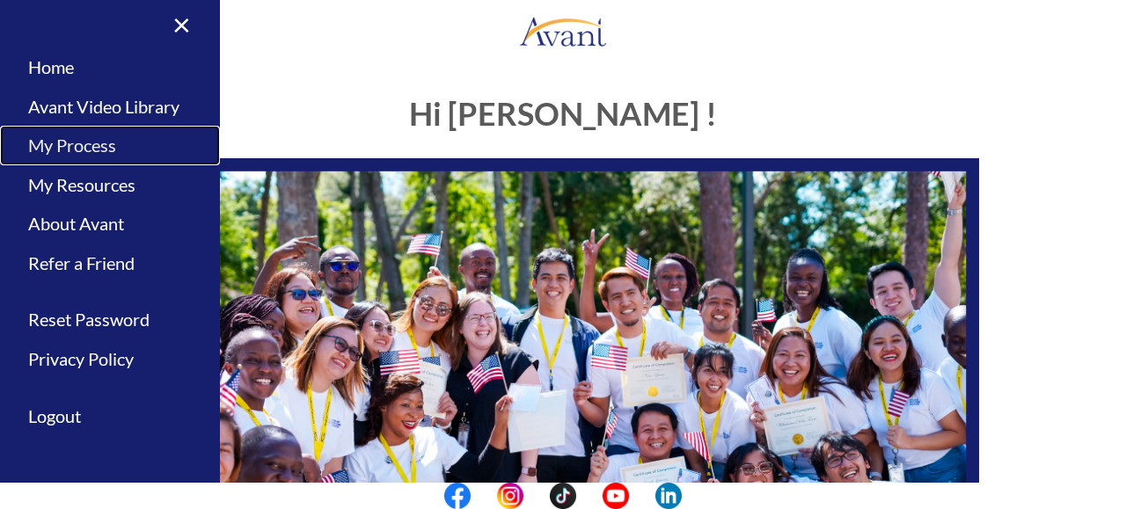
click at [92, 142] on link "My Process" at bounding box center [110, 146] width 220 height 40
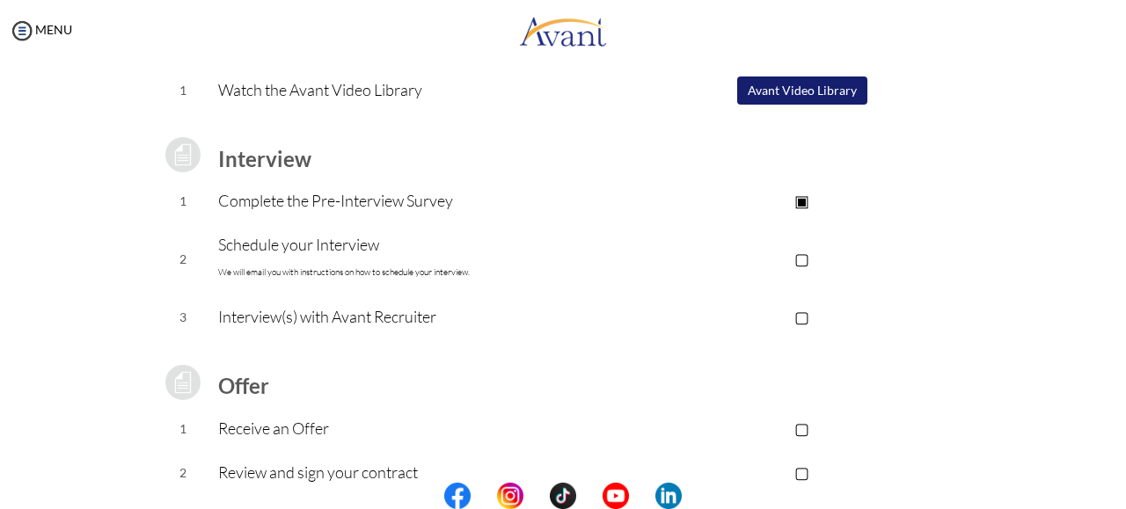
scroll to position [173, 0]
click at [802, 260] on p "▢" at bounding box center [801, 259] width 353 height 25
click at [803, 318] on p "▢" at bounding box center [801, 317] width 353 height 25
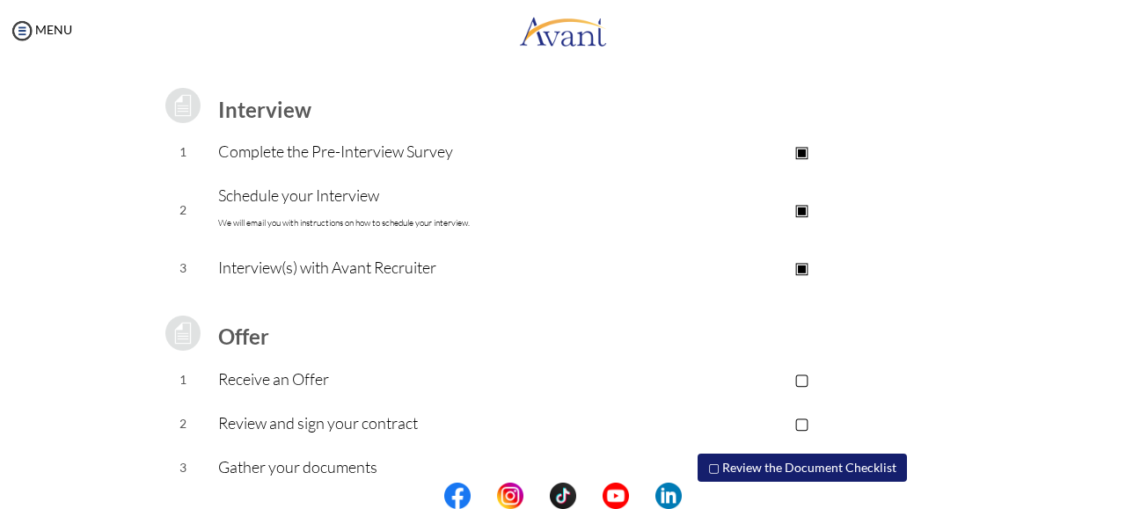
scroll to position [290, 0]
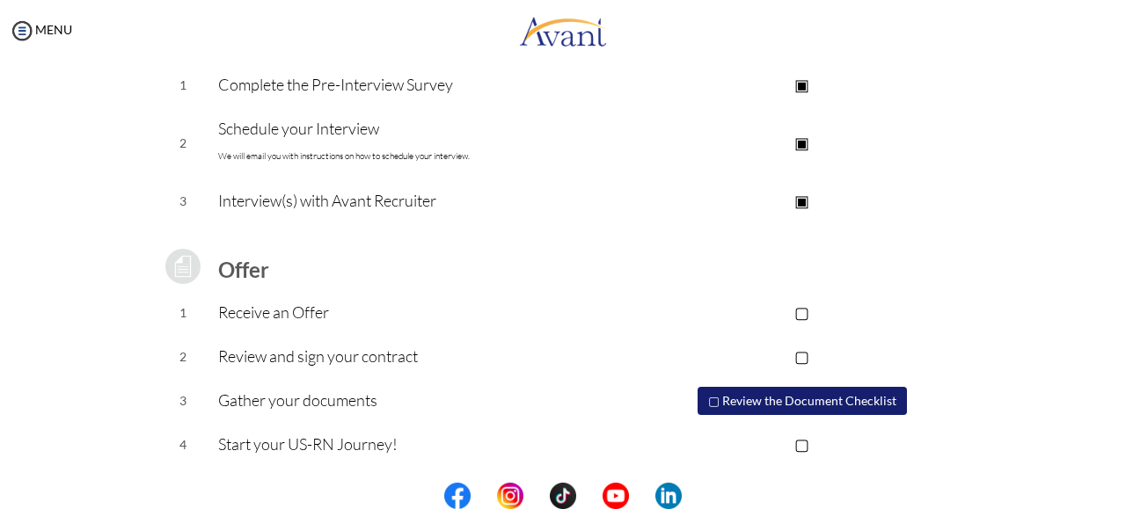
click at [713, 398] on button "▢ Review the Document Checklist" at bounding box center [801, 401] width 209 height 28
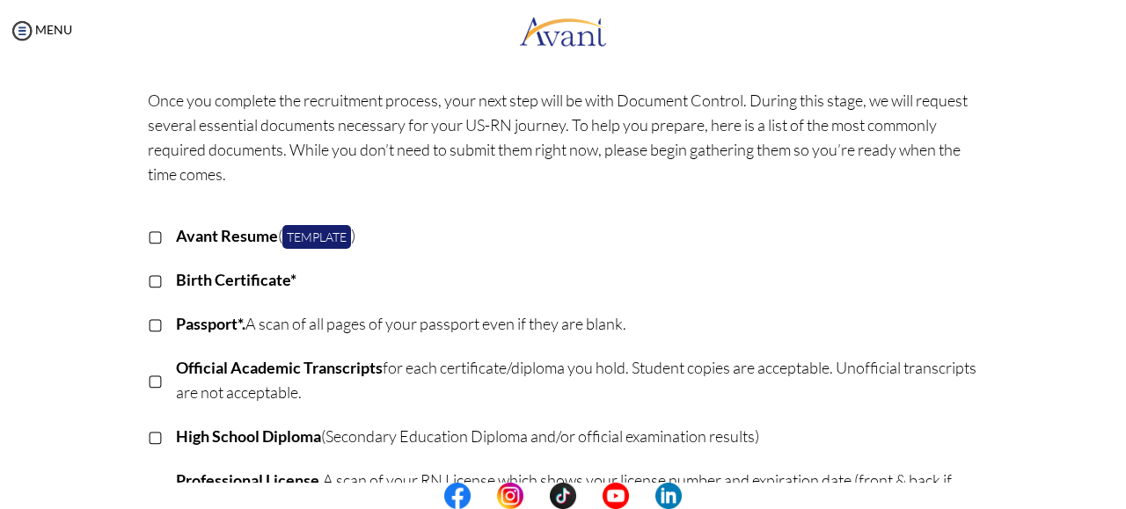
scroll to position [0, 0]
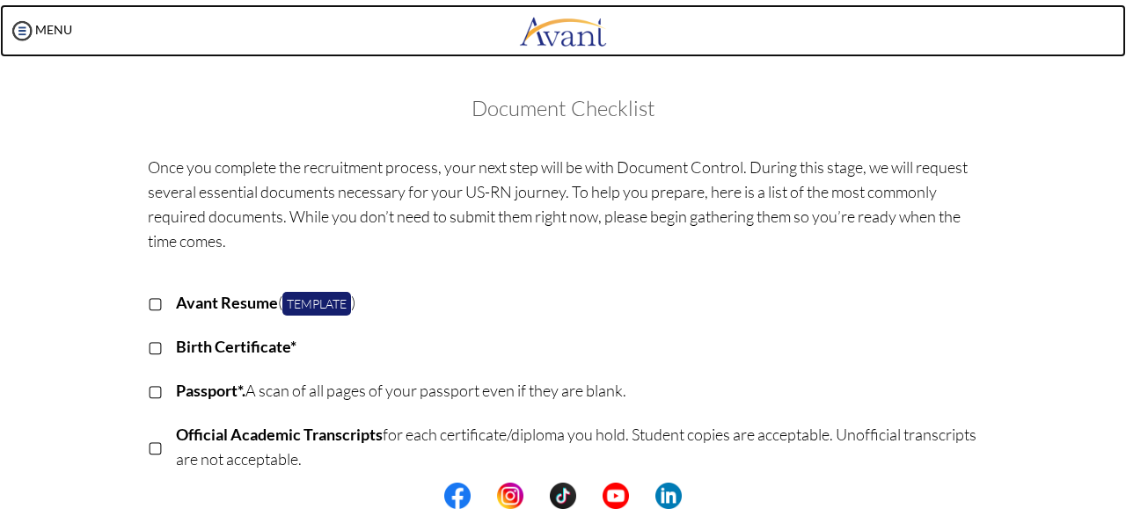
click at [536, 33] on img at bounding box center [563, 30] width 88 height 53
